Goal: Task Accomplishment & Management: Use online tool/utility

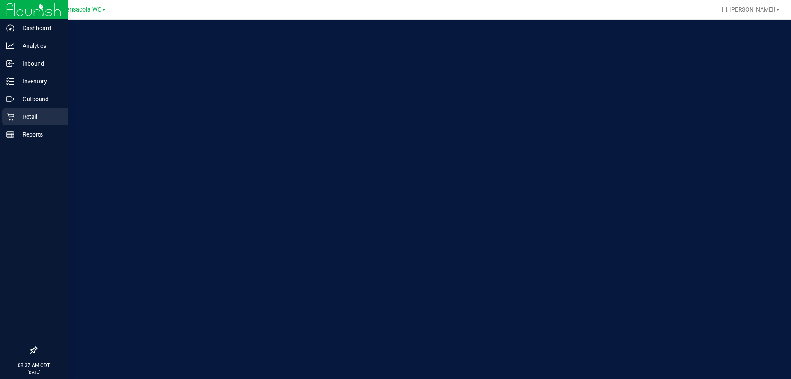
click at [7, 117] on icon at bounding box center [10, 116] width 8 height 8
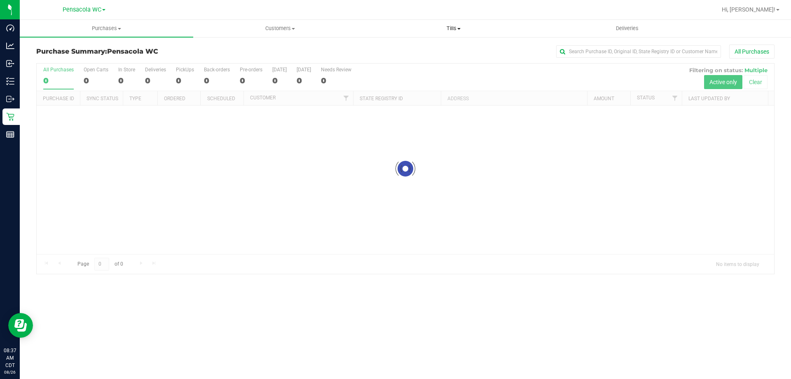
click at [450, 28] on span "Tills" at bounding box center [453, 28] width 173 height 7
click at [406, 49] on span "Manage tills" at bounding box center [395, 49] width 56 height 7
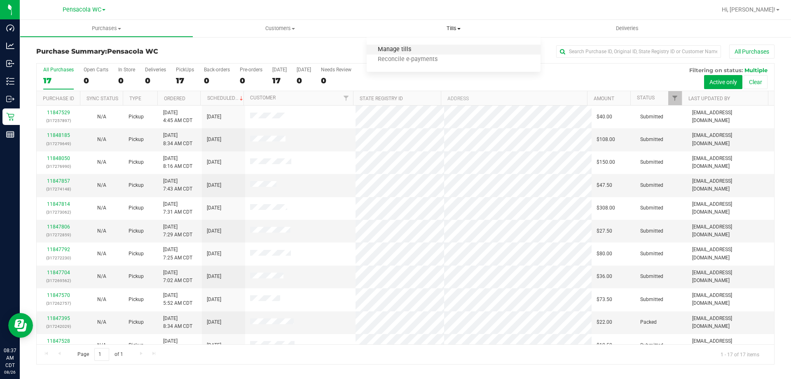
click at [405, 48] on span "Manage tills" at bounding box center [395, 49] width 56 height 7
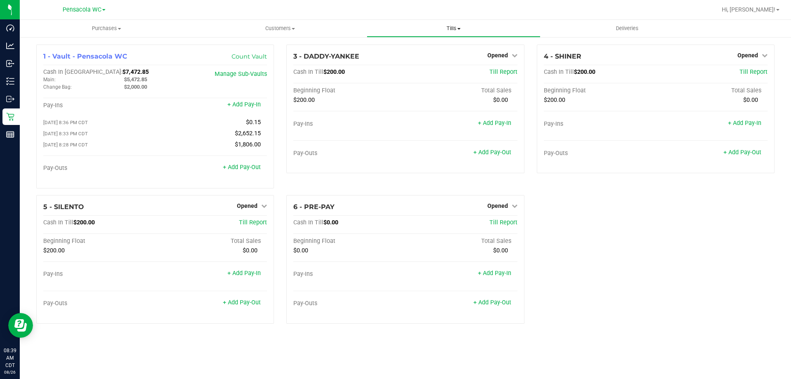
click at [453, 29] on span "Tills" at bounding box center [453, 28] width 173 height 7
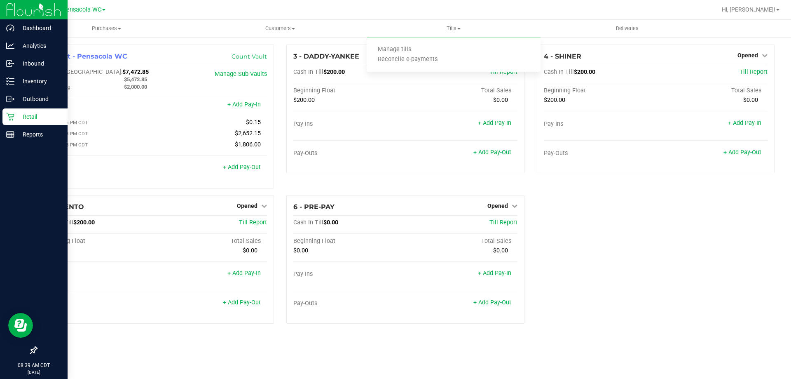
drag, startPoint x: 13, startPoint y: 115, endPoint x: 17, endPoint y: 118, distance: 5.2
click at [13, 116] on icon at bounding box center [10, 116] width 8 height 8
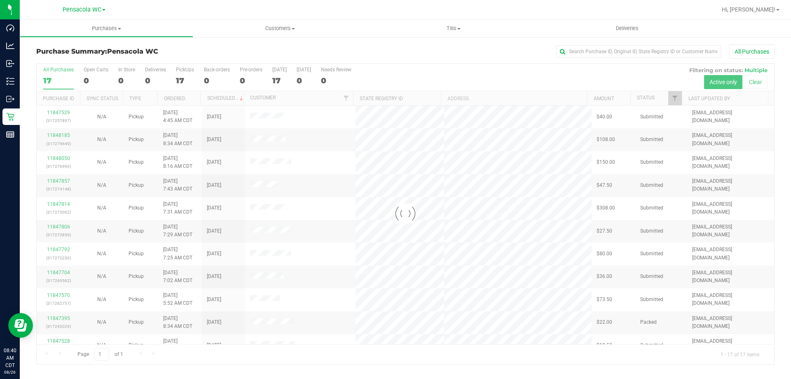
click at [57, 134] on div at bounding box center [405, 213] width 737 height 300
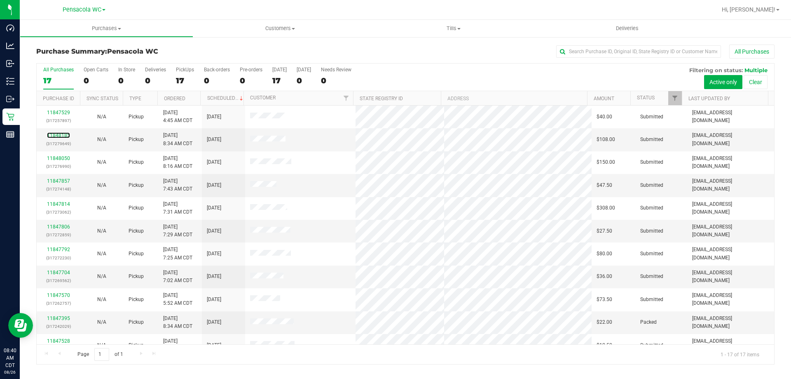
click at [57, 134] on link "11848185" at bounding box center [58, 135] width 23 height 6
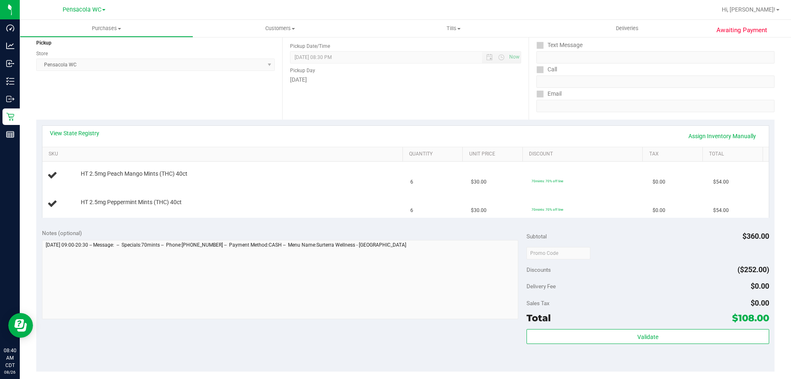
scroll to position [288, 0]
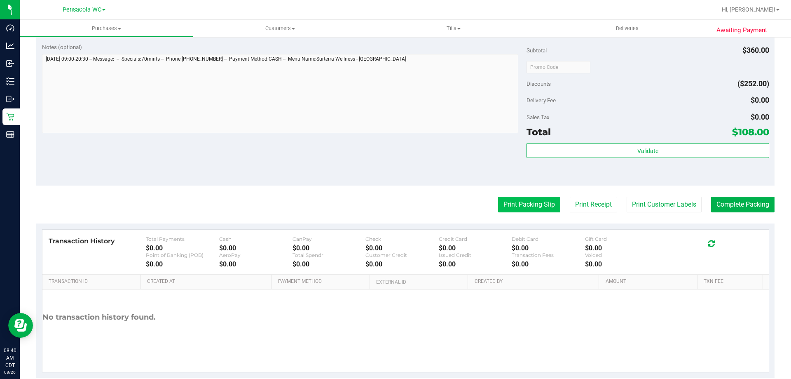
click at [549, 202] on button "Print Packing Slip" at bounding box center [529, 204] width 62 height 16
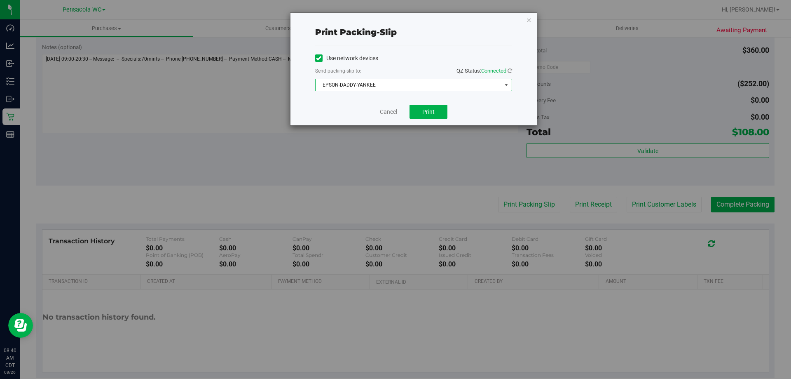
click at [426, 88] on span "EPSON-DADDY-YANKEE" at bounding box center [409, 85] width 186 height 12
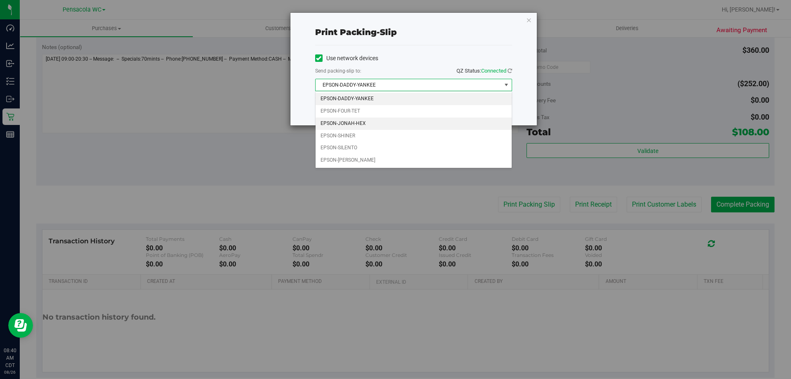
click at [374, 120] on li "EPSON-JONAH-HEX" at bounding box center [414, 123] width 196 height 12
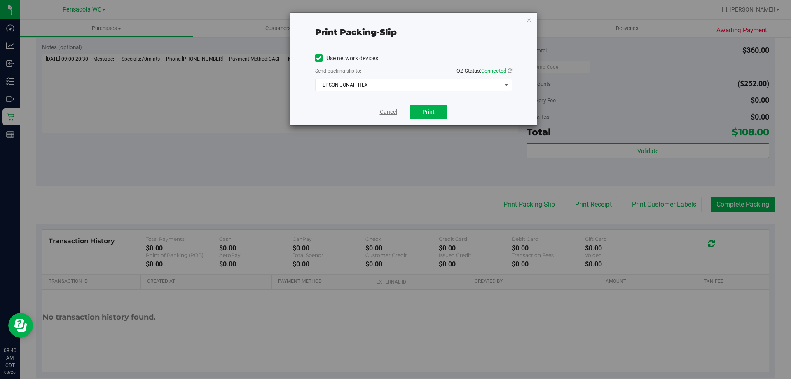
click at [386, 114] on link "Cancel" at bounding box center [388, 112] width 17 height 9
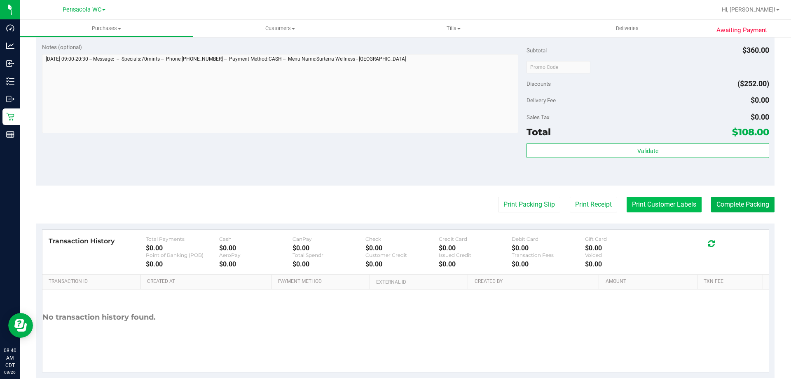
click at [665, 210] on button "Print Customer Labels" at bounding box center [663, 204] width 75 height 16
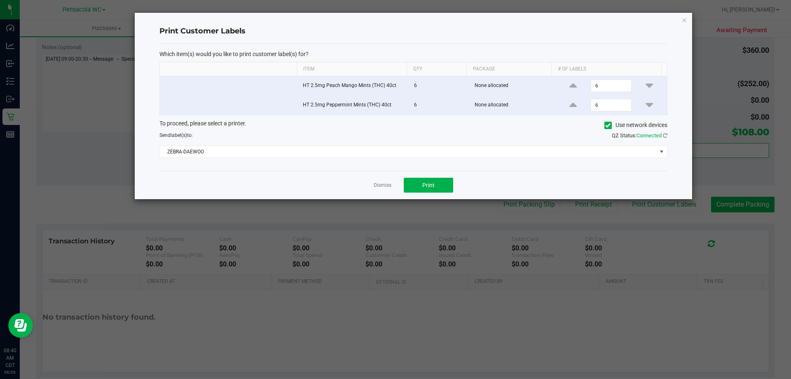
click at [424, 162] on div "Which item(s) would you like to print customer label(s) for? Item Qty Package #…" at bounding box center [413, 107] width 508 height 127
click at [418, 149] on span "ZEBRA-DAEWOO" at bounding box center [408, 152] width 497 height 12
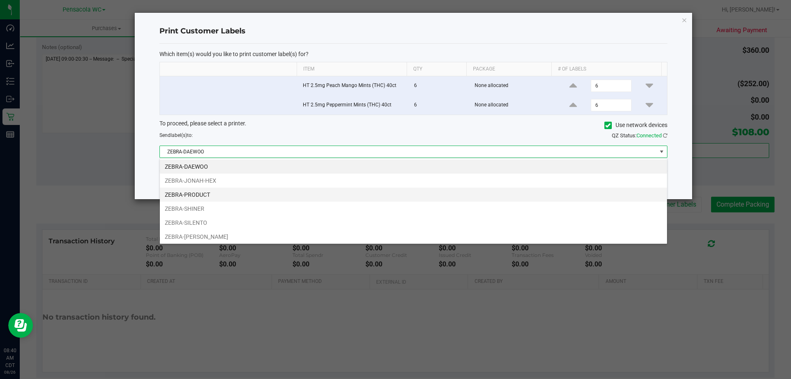
scroll to position [12, 507]
drag, startPoint x: 192, startPoint y: 179, endPoint x: 203, endPoint y: 176, distance: 11.9
click at [192, 179] on li "ZEBRA-JONAH-HEX" at bounding box center [413, 180] width 507 height 14
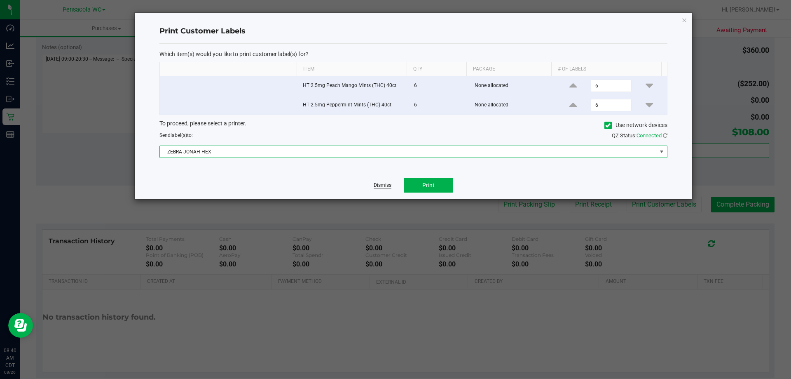
click at [382, 185] on link "Dismiss" at bounding box center [383, 185] width 18 height 7
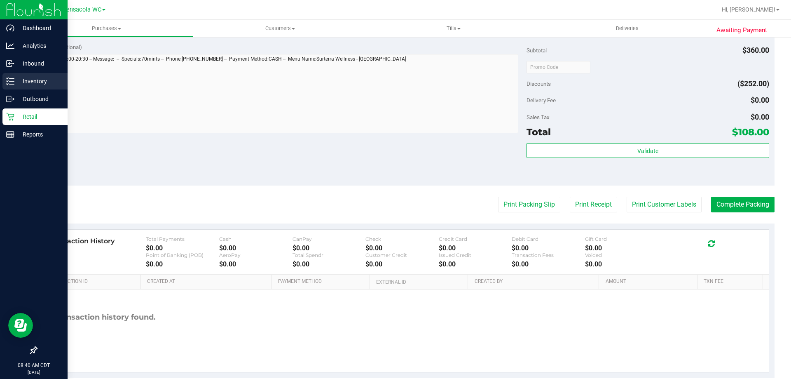
click at [9, 82] on icon at bounding box center [10, 81] width 8 height 8
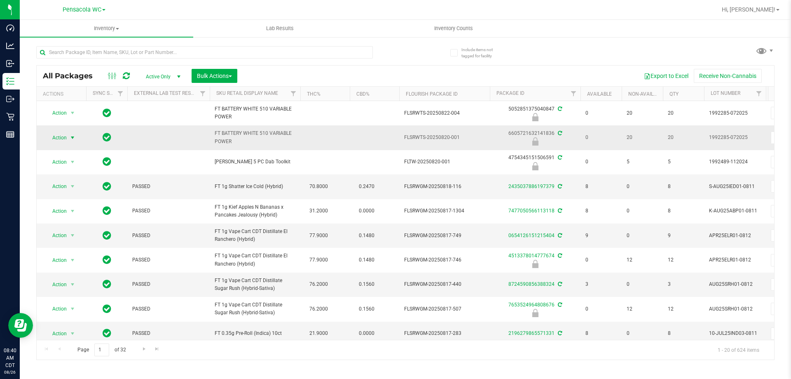
click at [58, 138] on span "Action" at bounding box center [56, 138] width 22 height 12
click at [70, 201] on li "Print package label" at bounding box center [71, 200] width 53 height 12
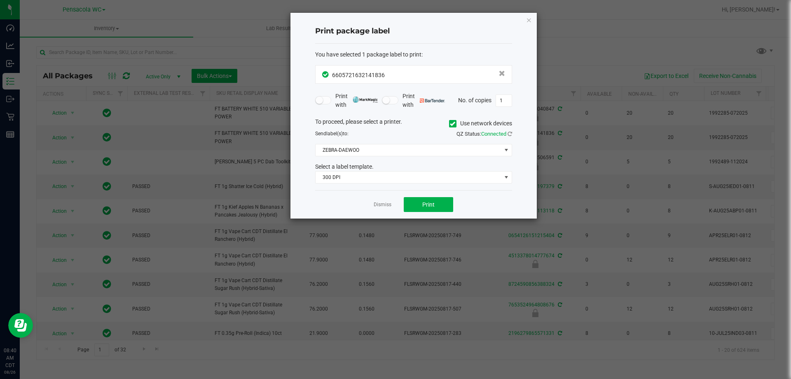
click at [368, 166] on div "Select a label template." at bounding box center [413, 166] width 209 height 9
click at [376, 145] on span "ZEBRA-DAEWOO" at bounding box center [409, 150] width 186 height 12
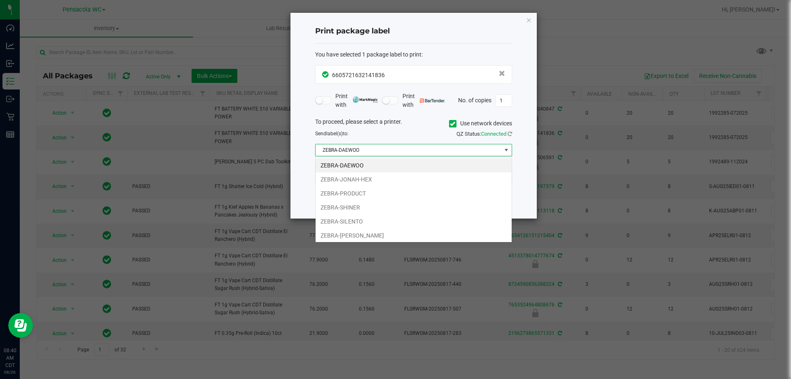
scroll to position [12, 197]
click at [355, 178] on li "ZEBRA-JONAH-HEX" at bounding box center [414, 179] width 196 height 14
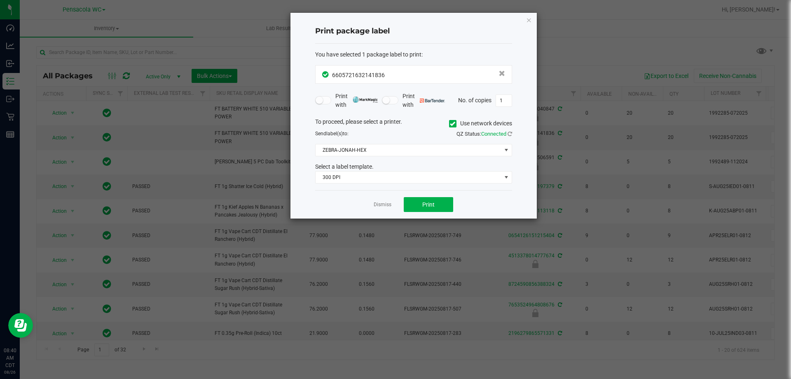
click at [358, 171] on div "Select a label template." at bounding box center [413, 166] width 209 height 9
click at [358, 178] on span "300 DPI" at bounding box center [409, 177] width 186 height 12
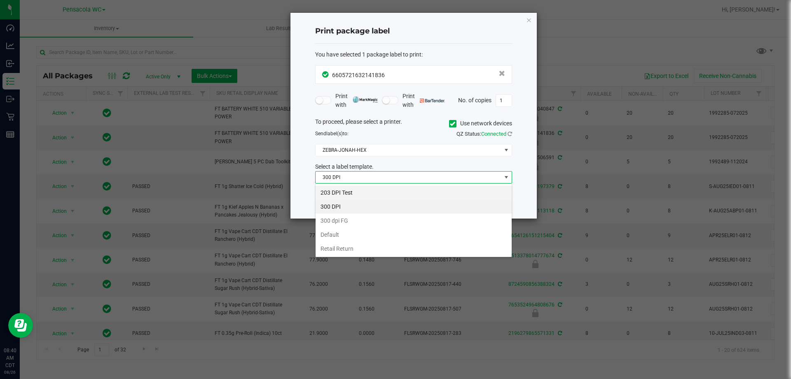
click at [350, 194] on li "203 DPI Test" at bounding box center [414, 192] width 196 height 14
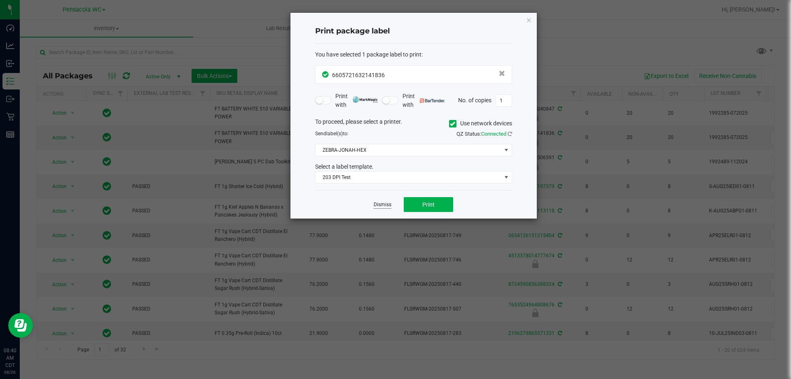
click at [388, 201] on link "Dismiss" at bounding box center [383, 204] width 18 height 7
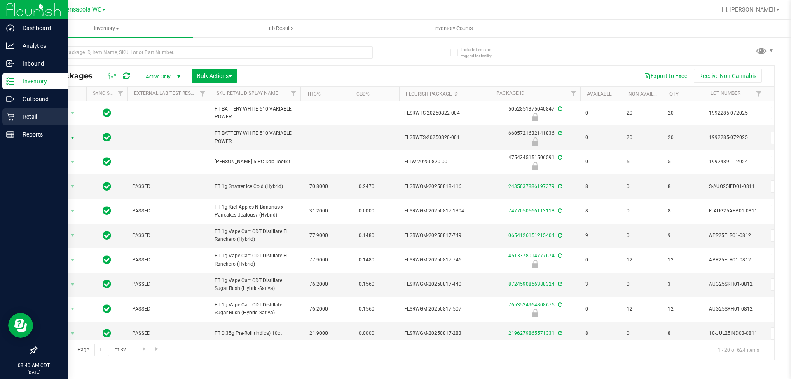
click at [9, 114] on icon at bounding box center [10, 117] width 8 height 8
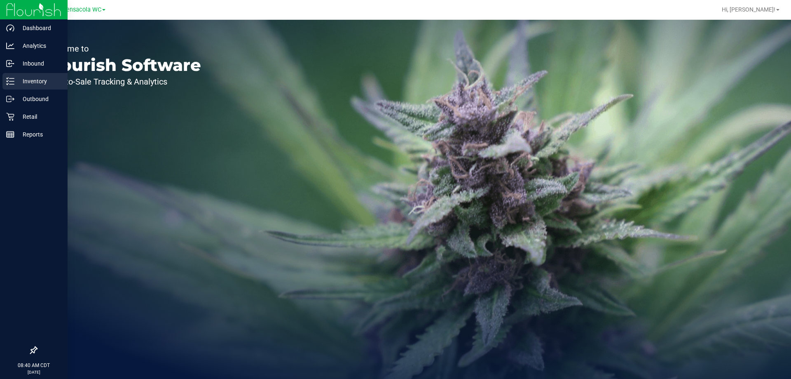
click at [16, 78] on p "Inventory" at bounding box center [38, 81] width 49 height 10
